Goal: Find specific page/section: Find specific page/section

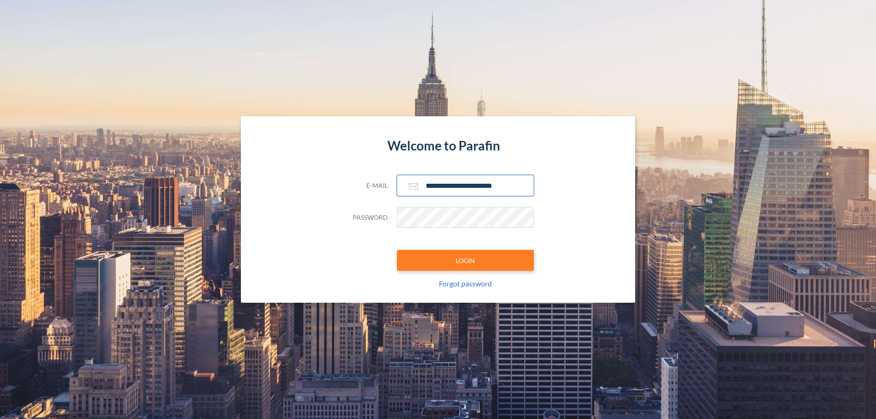
type input "**********"
click at [466, 261] on button "LOGIN" at bounding box center [465, 260] width 137 height 21
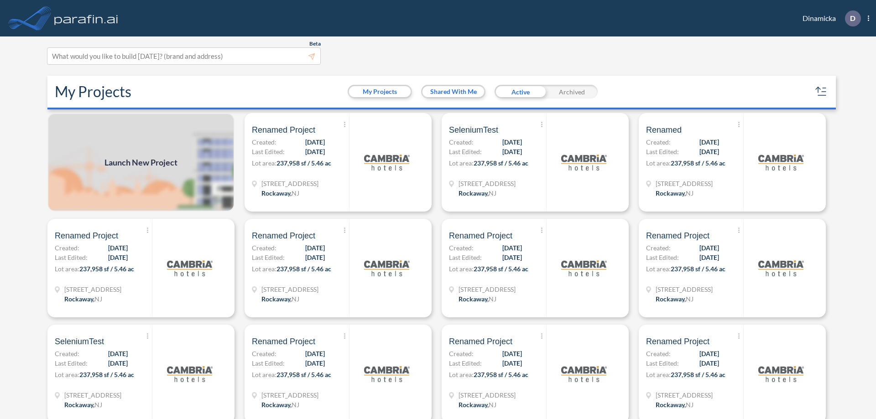
scroll to position [2, 0]
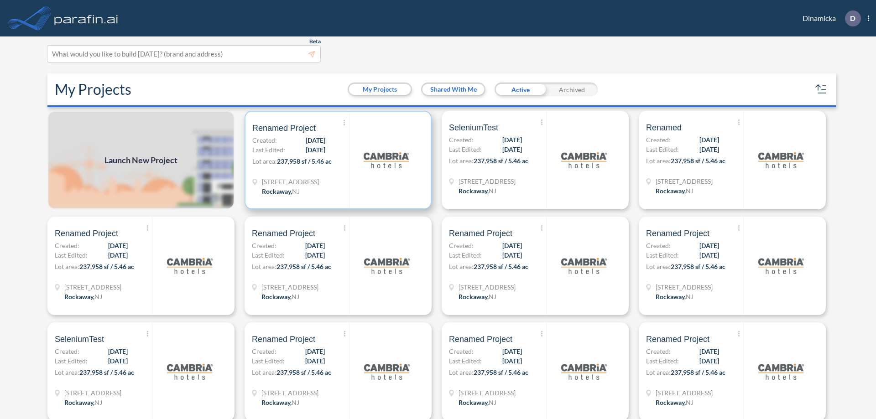
click at [336, 160] on p "Lot area: 237,958 sf / 5.46 ac" at bounding box center [300, 163] width 97 height 13
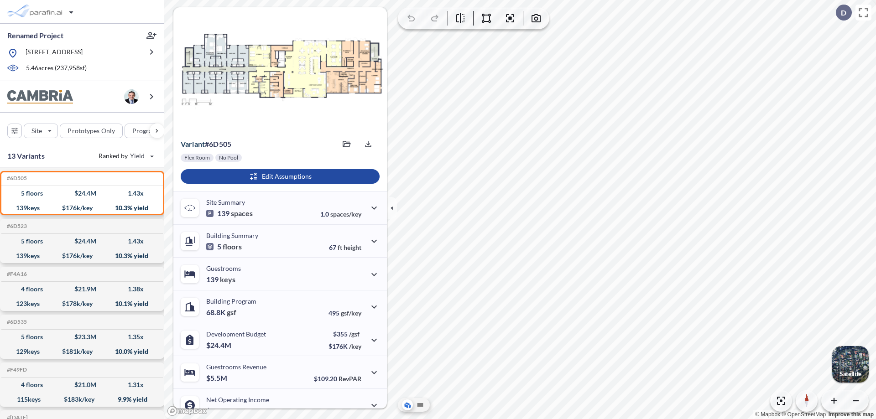
scroll to position [46, 0]
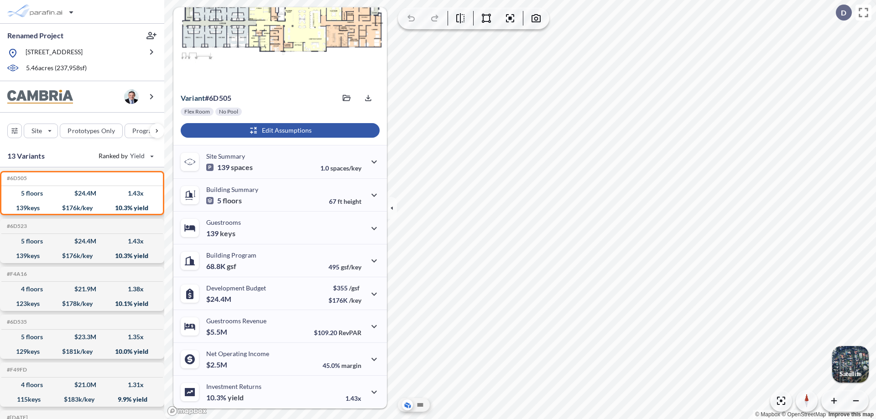
click at [279, 131] on div "button" at bounding box center [280, 130] width 199 height 15
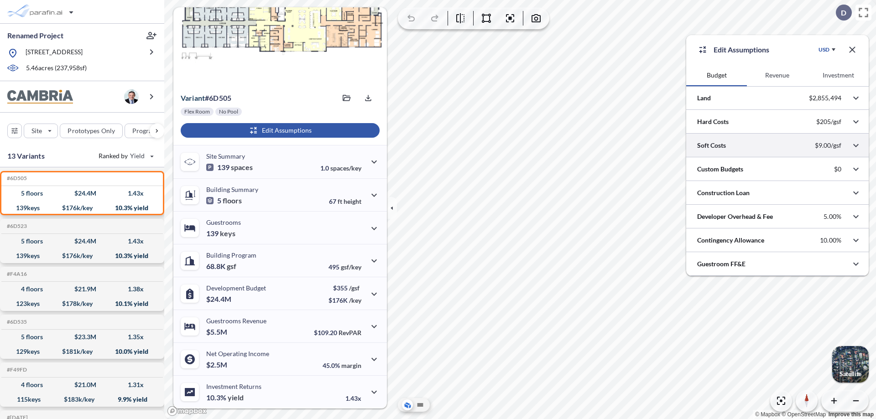
click at [778, 146] on div at bounding box center [778, 145] width 183 height 23
